Goal: Find specific page/section: Find specific page/section

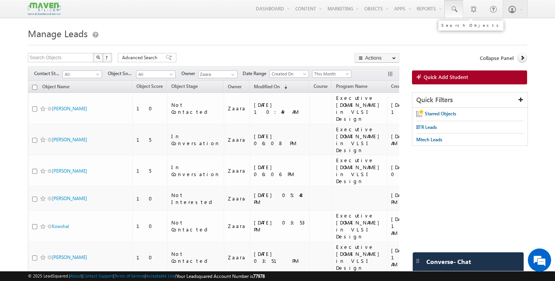
click at [452, 10] on span at bounding box center [454, 9] width 8 height 8
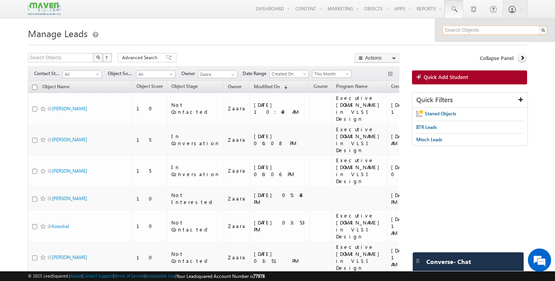
click at [463, 31] on input "text" at bounding box center [495, 30] width 105 height 9
paste input "[EMAIL_ADDRESS][DOMAIN_NAME]"
click at [469, 33] on input "[EMAIL_ADDRESS][DOMAIN_NAME]" at bounding box center [495, 30] width 105 height 9
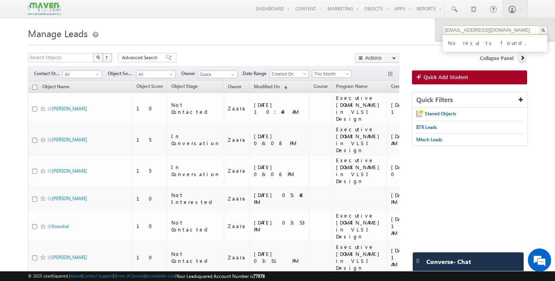
paste input "vivekjamwal28"
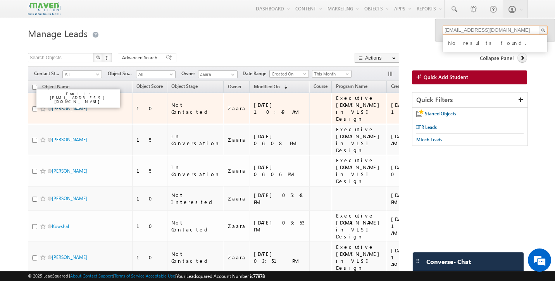
type input "[EMAIL_ADDRESS][DOMAIN_NAME]"
click at [76, 107] on link "[PERSON_NAME]" at bounding box center [69, 109] width 35 height 6
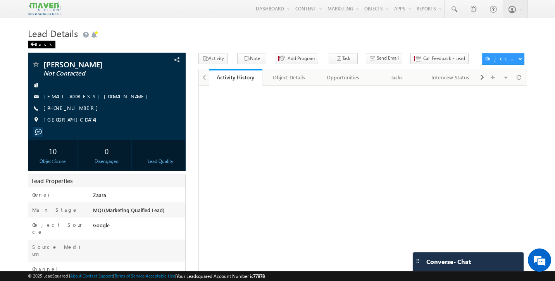
click at [37, 45] on div "Back" at bounding box center [42, 45] width 28 height 8
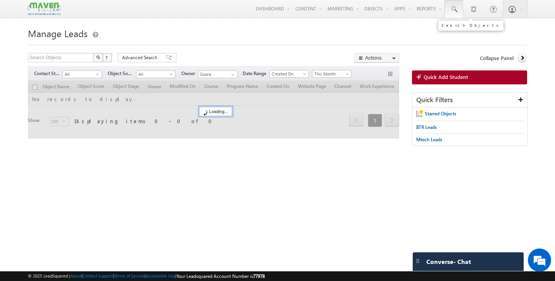
click at [455, 8] on span at bounding box center [454, 9] width 8 height 8
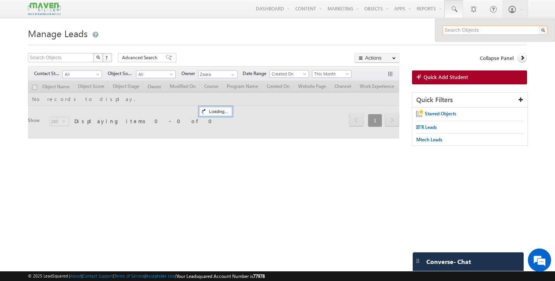
paste input "enuel.emm@gmail.com"
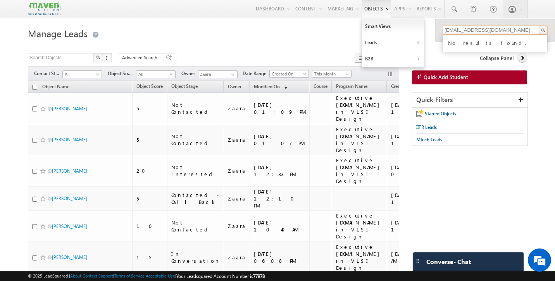
type input "enuel.emm@gmail.com"
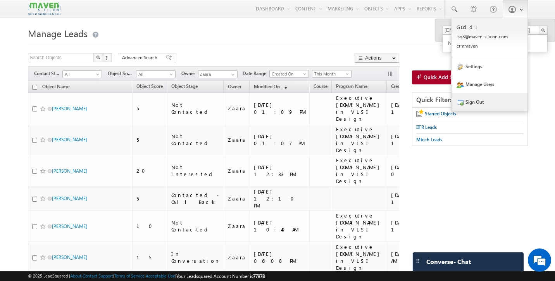
click at [482, 104] on link "Sign Out" at bounding box center [490, 102] width 76 height 18
